Goal: Information Seeking & Learning: Learn about a topic

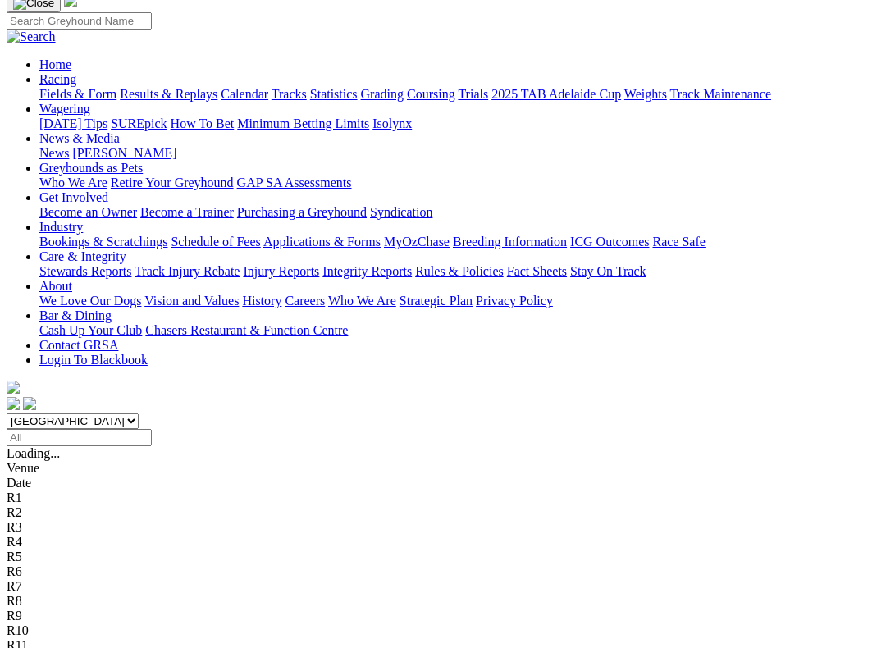
scroll to position [121, 0]
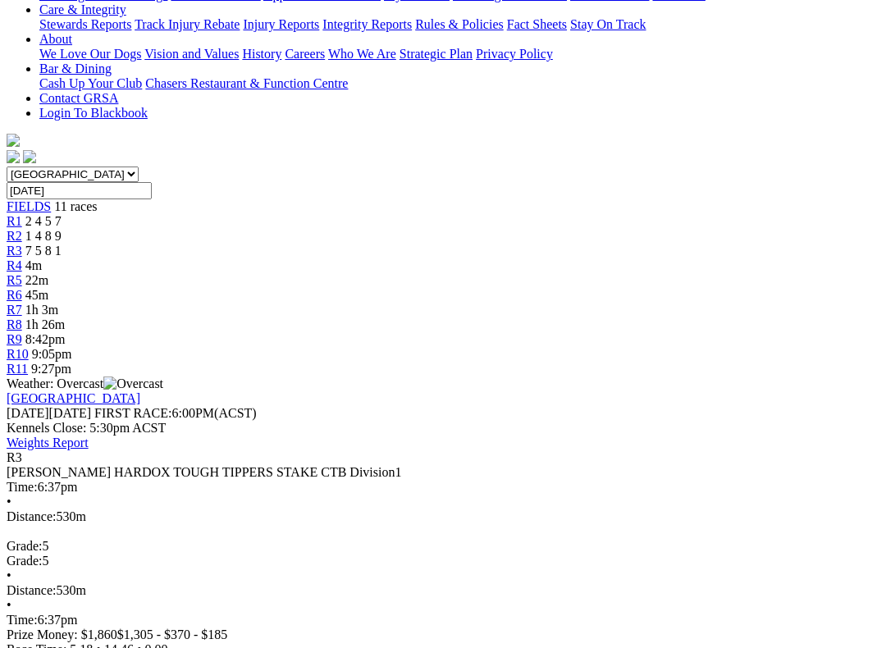
scroll to position [368, 0]
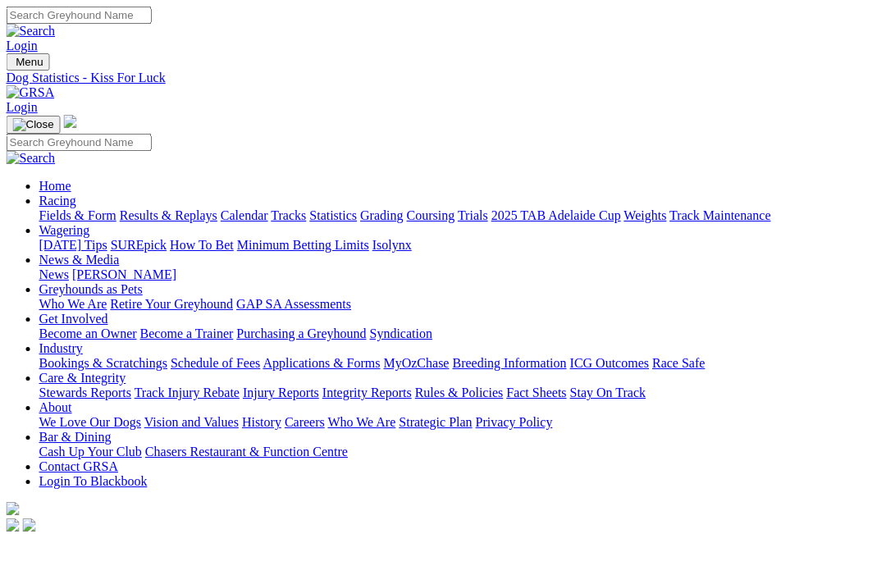
scroll to position [0, 1]
click at [456, 208] on link "Coursing" at bounding box center [431, 215] width 48 height 14
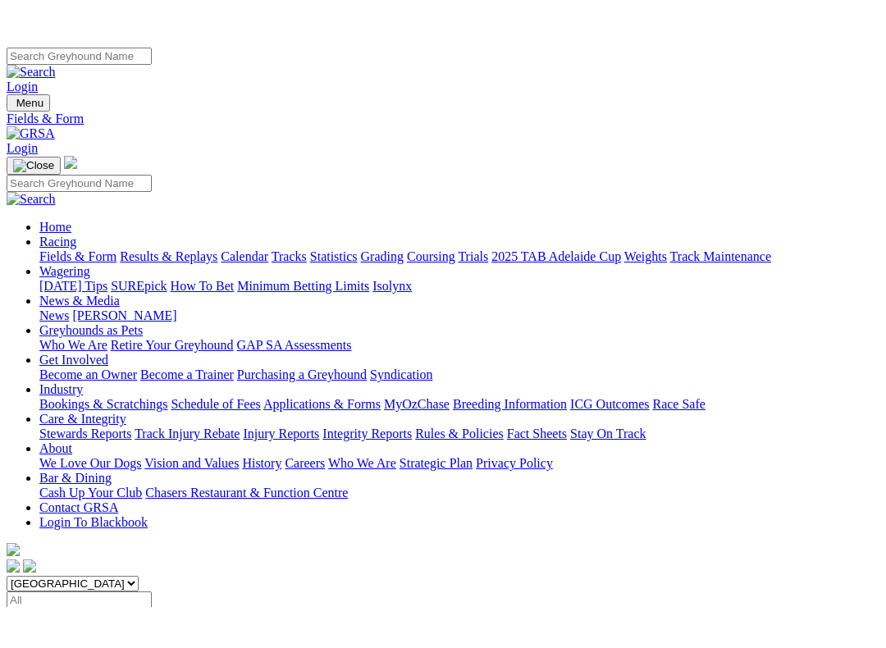
scroll to position [206, 0]
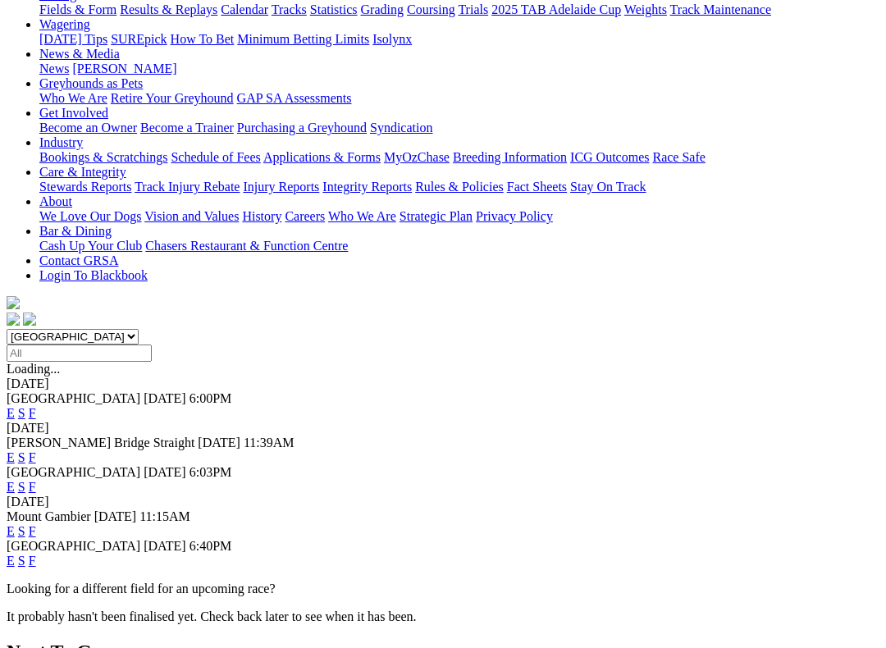
click at [15, 554] on link "E" at bounding box center [11, 561] width 8 height 14
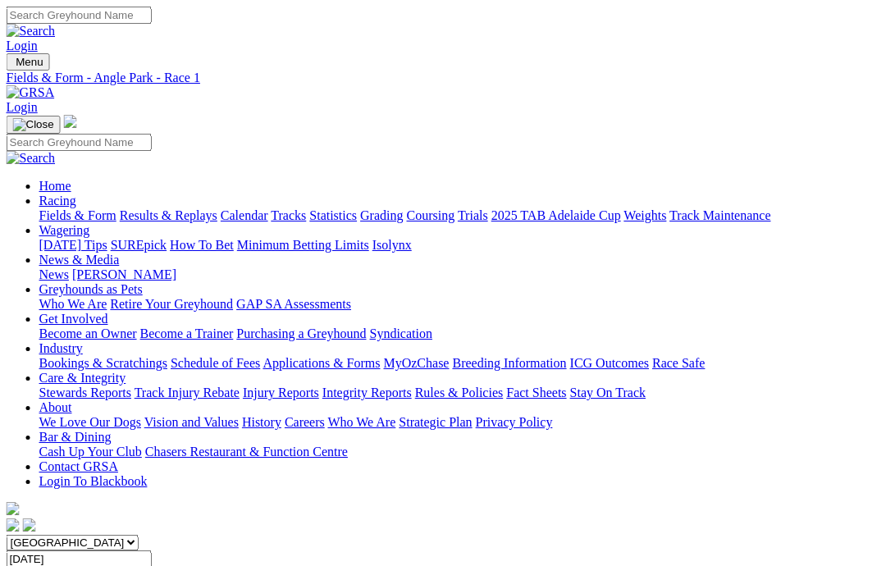
scroll to position [0, 2]
click at [64, 208] on link "Fields & Form" at bounding box center [77, 215] width 77 height 14
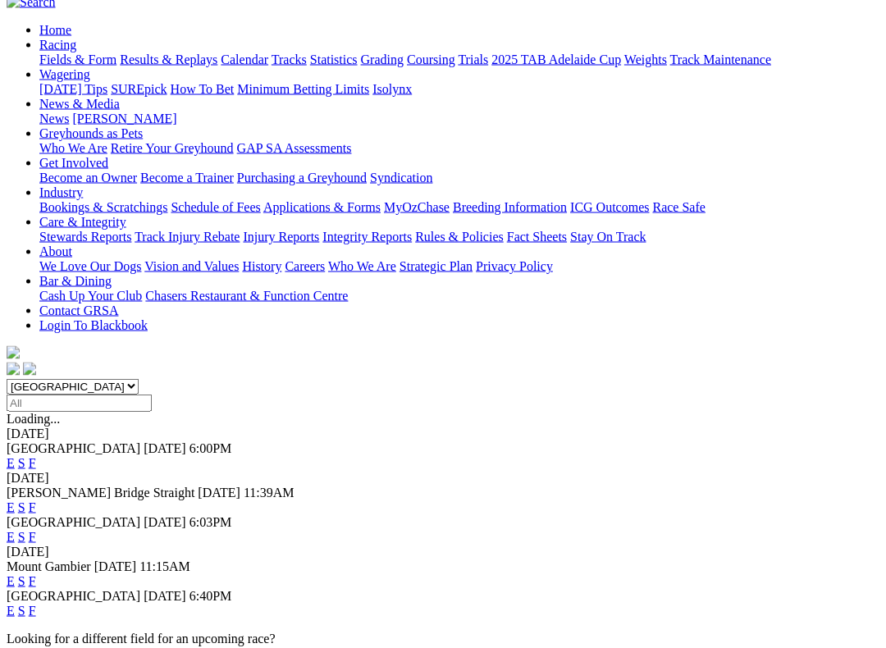
scroll to position [157, 0]
click at [36, 566] on link "F" at bounding box center [32, 610] width 7 height 14
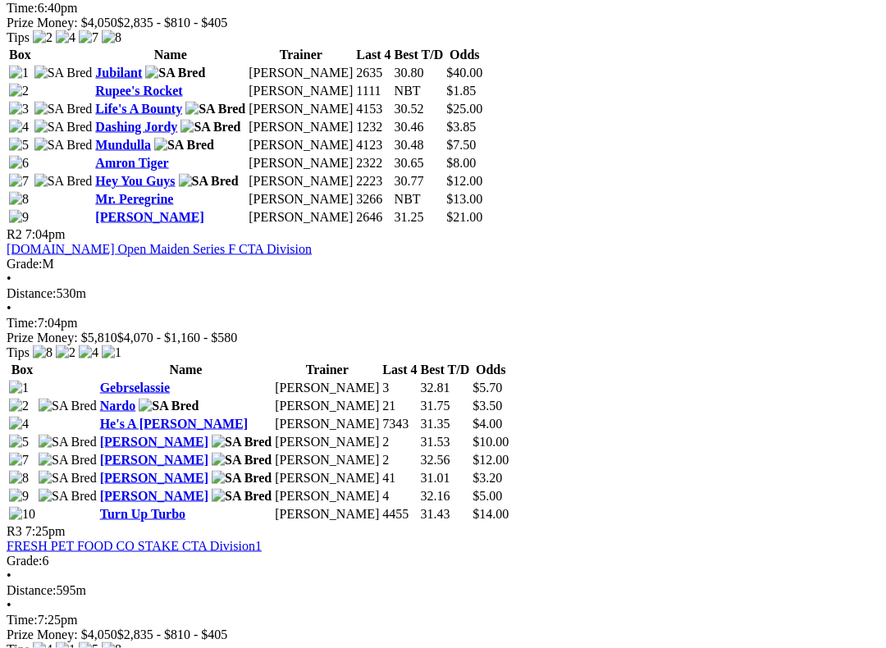
scroll to position [978, 0]
